Goal: Information Seeking & Learning: Learn about a topic

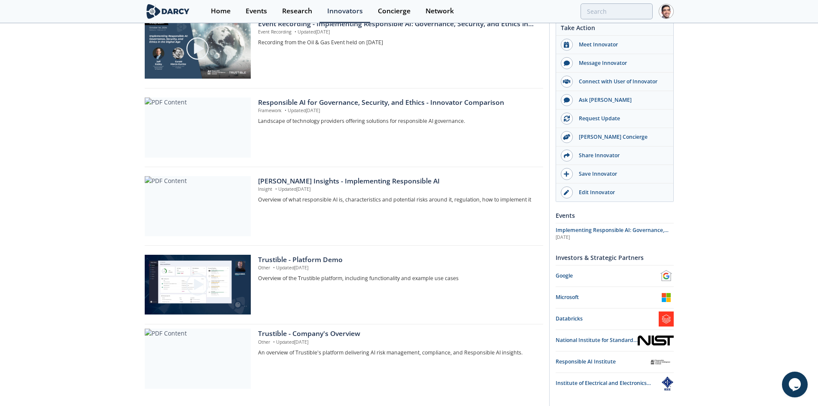
scroll to position [352, 0]
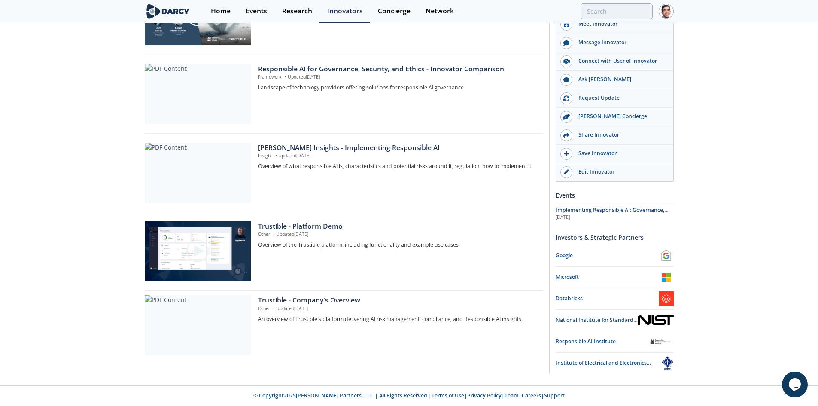
click at [302, 224] on div "Trustible - Platform Demo" at bounding box center [397, 226] width 279 height 10
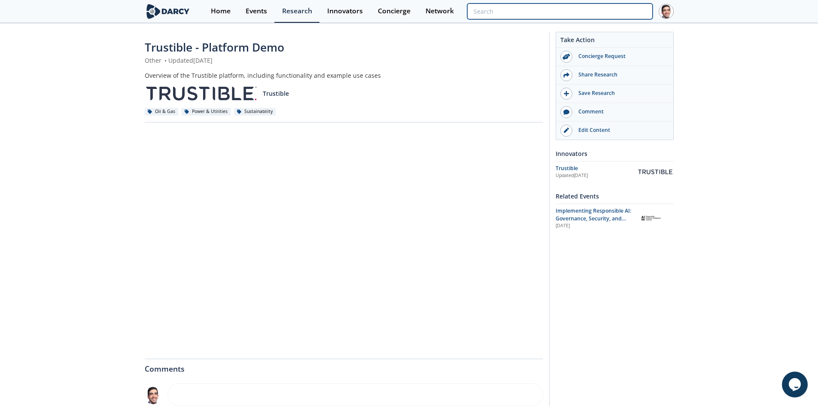
click at [613, 17] on input "search" at bounding box center [559, 11] width 185 height 16
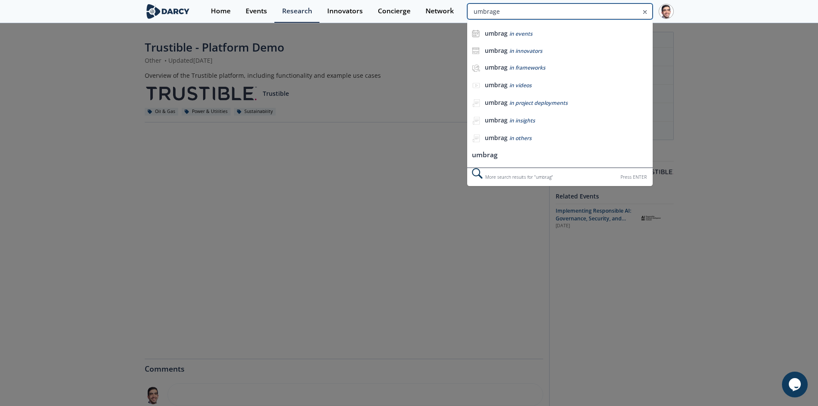
type input "umbrage"
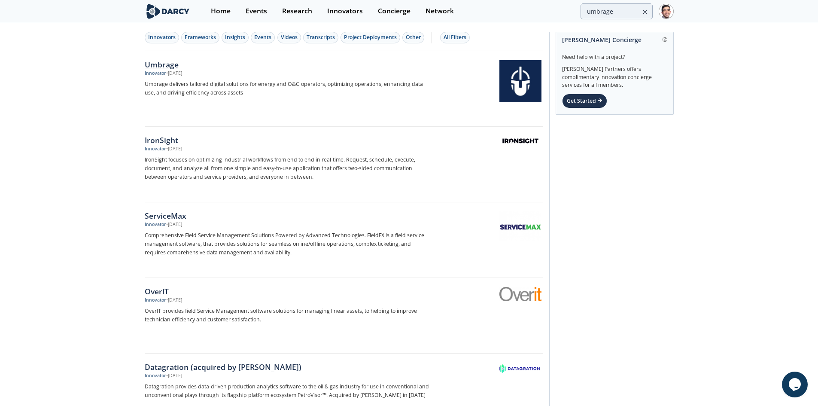
click at [155, 64] on div "Umbrage" at bounding box center [287, 64] width 284 height 11
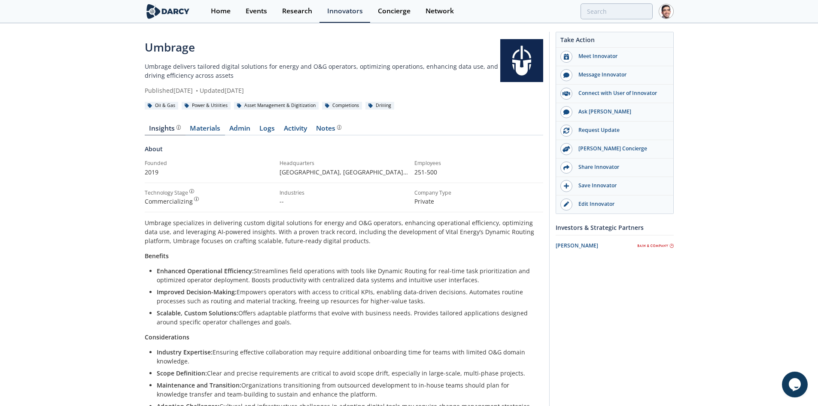
click at [209, 127] on link "Materials" at bounding box center [204, 130] width 39 height 10
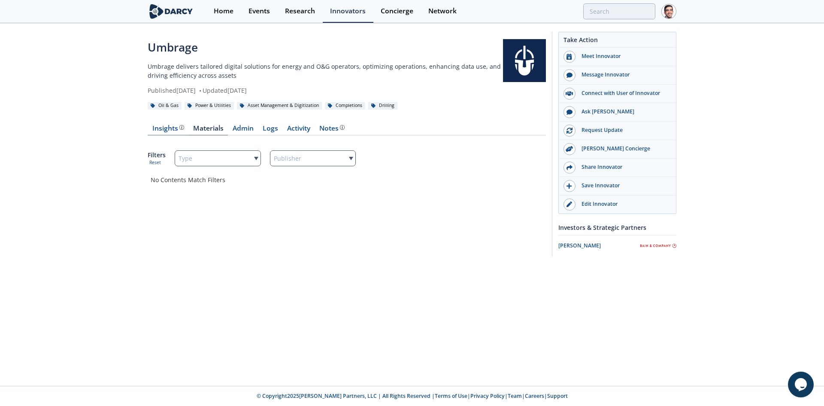
click at [177, 128] on div "Insights The [PERSON_NAME] Research team’s summarized opinion of the innovator,…" at bounding box center [168, 128] width 32 height 7
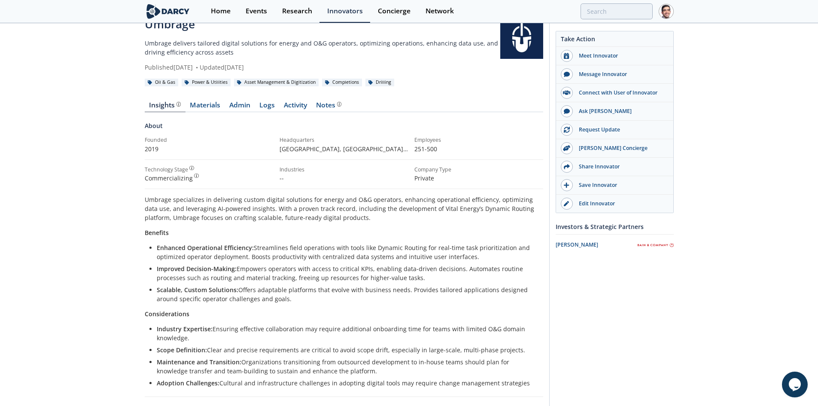
scroll to position [43, 0]
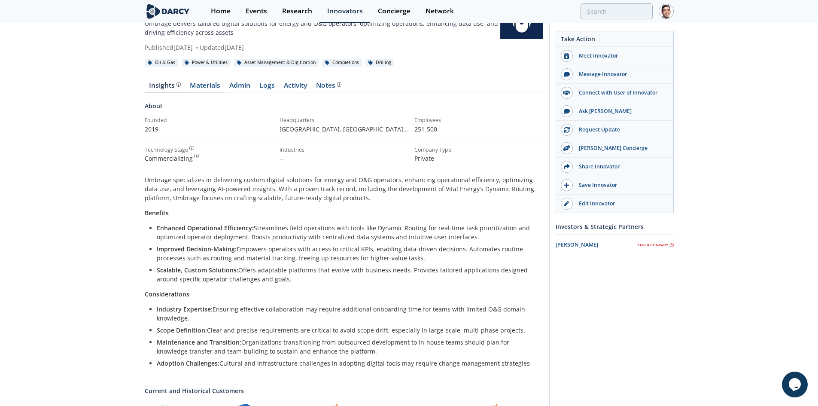
click at [200, 86] on link "Materials" at bounding box center [204, 87] width 39 height 10
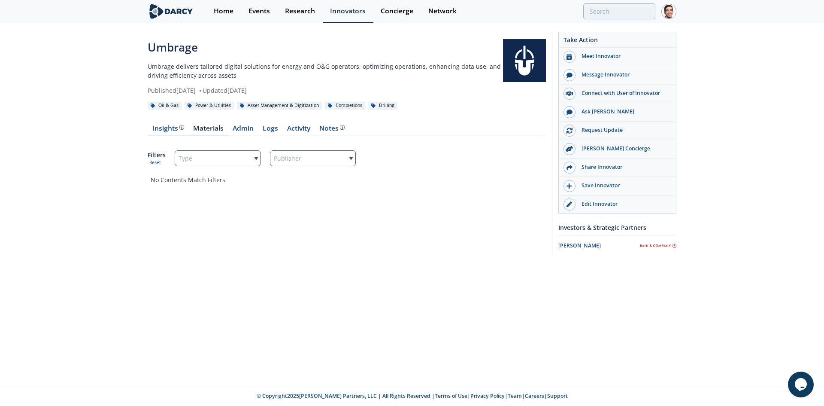
click at [165, 125] on div "Insights The [PERSON_NAME] Research team’s summarized opinion of the innovator,…" at bounding box center [168, 128] width 32 height 7
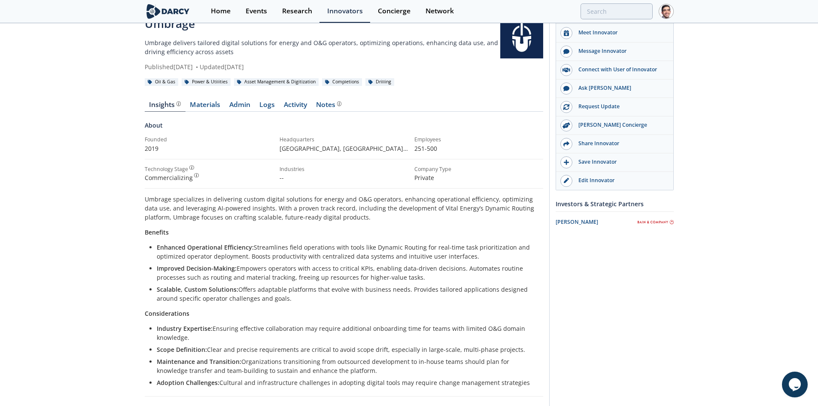
scroll to position [43, 0]
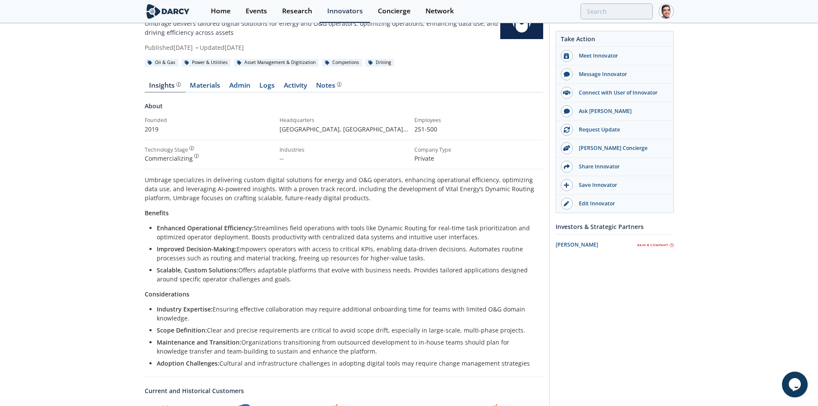
drag, startPoint x: 156, startPoint y: 308, endPoint x: 517, endPoint y: 365, distance: 366.0
click at [517, 365] on ul "Industry Expertise: Ensuring effective collaboration may require additional onb…" at bounding box center [344, 335] width 386 height 63
copy ul "Industry Expertise: Ensuring effective collaboration may require additional onb…"
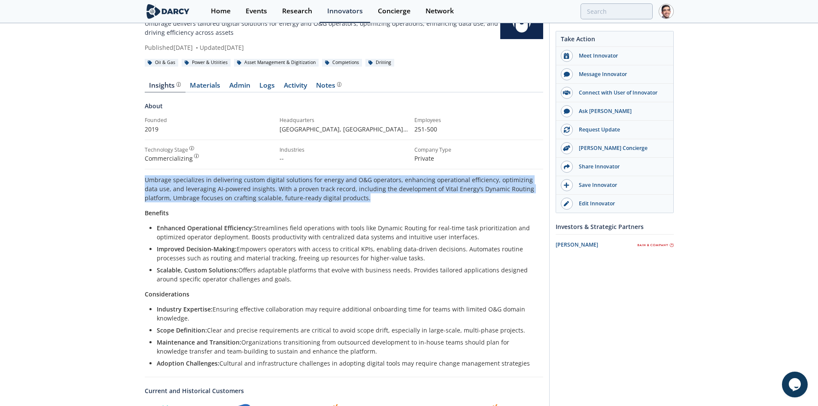
drag, startPoint x: 340, startPoint y: 199, endPoint x: 135, endPoint y: 177, distance: 206.8
click at [135, 177] on div "Umbrage Umbrage delivers tailored digital solutions for energy and O&G operator…" at bounding box center [409, 273] width 818 height 585
copy p "Umbrage specializes in delivering custom digital solutions for energy and O&G o…"
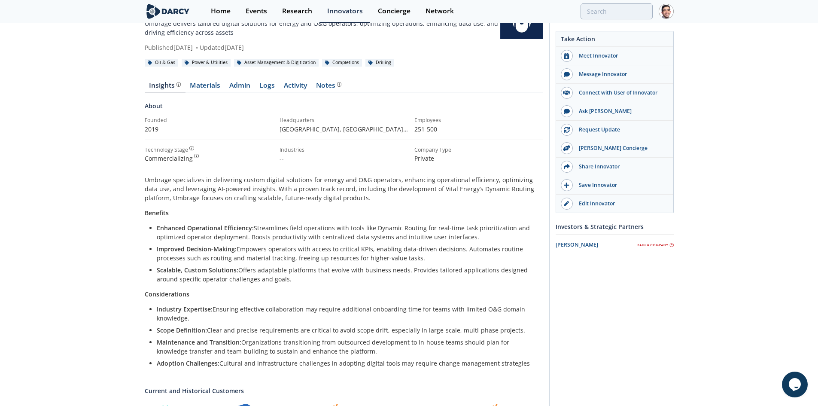
click at [481, 87] on nav "Insights The [PERSON_NAME] Research team’s summarized opinion of the innovator,…" at bounding box center [344, 87] width 398 height 10
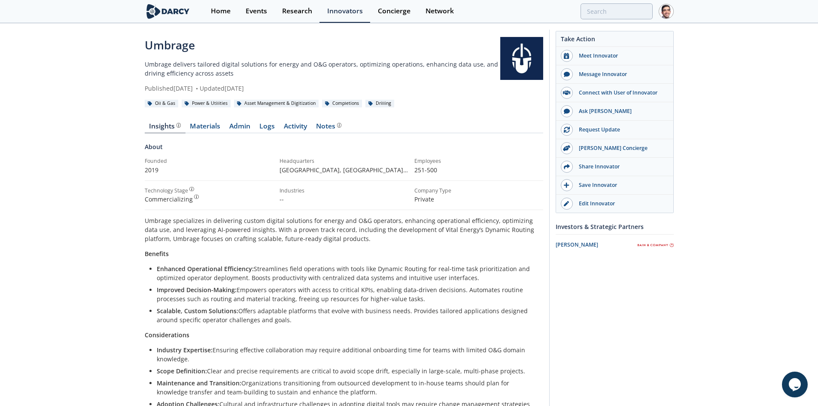
scroll to position [0, 0]
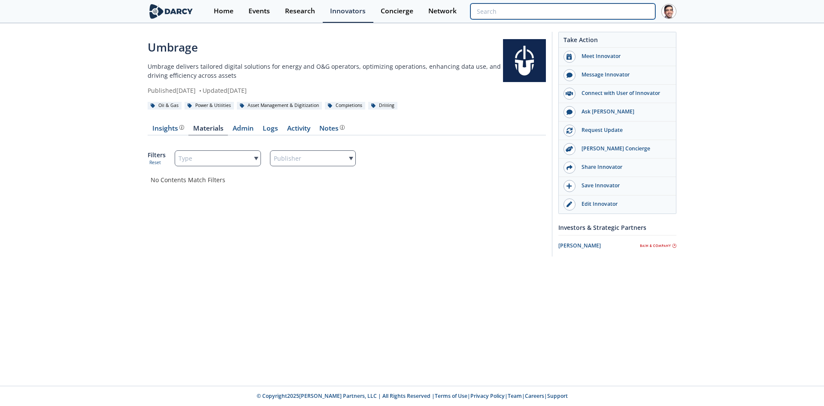
click at [609, 10] on input "search" at bounding box center [562, 11] width 185 height 16
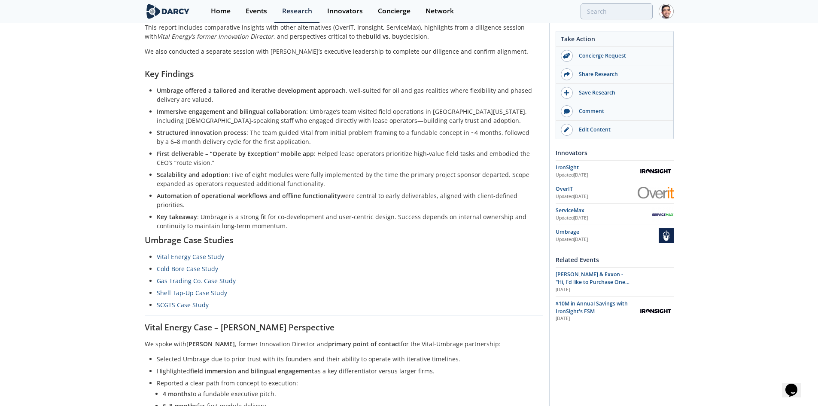
scroll to position [43, 0]
